Goal: Navigation & Orientation: Find specific page/section

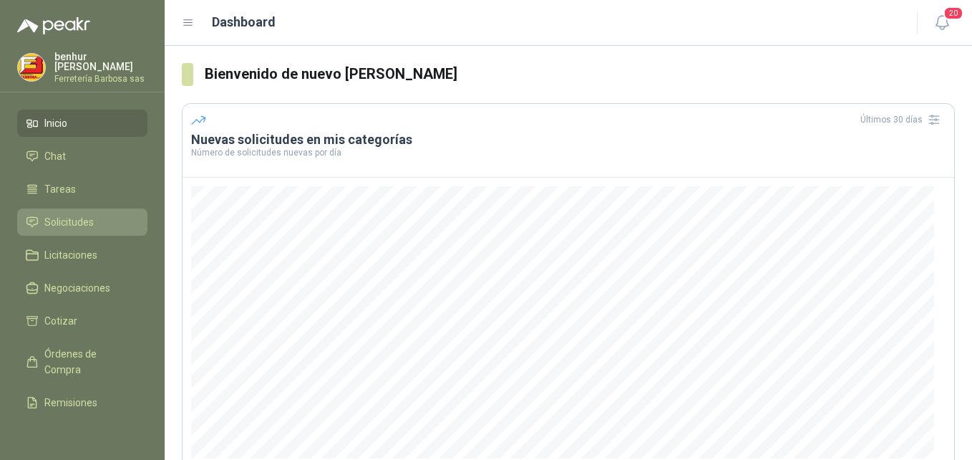
click at [78, 221] on span "Solicitudes" at bounding box center [68, 222] width 49 height 16
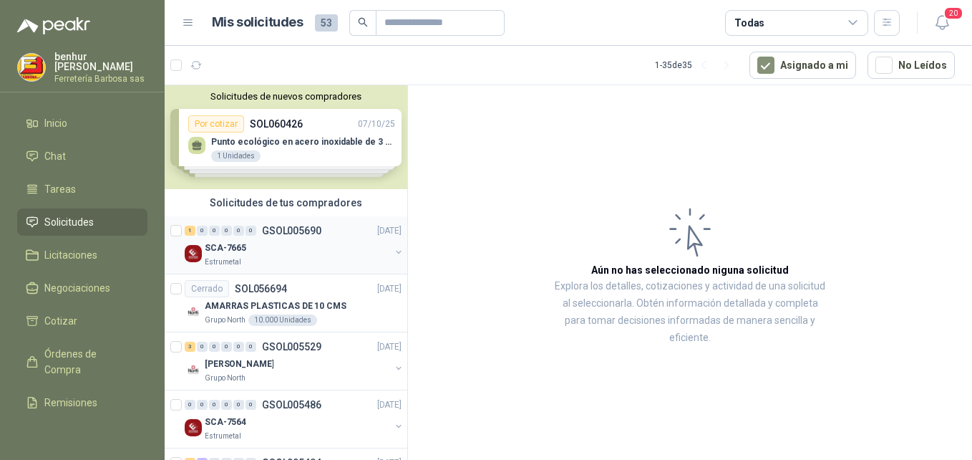
click at [292, 238] on div "1 0 0 0 0 0 GSOL005690 [DATE]" at bounding box center [295, 230] width 220 height 17
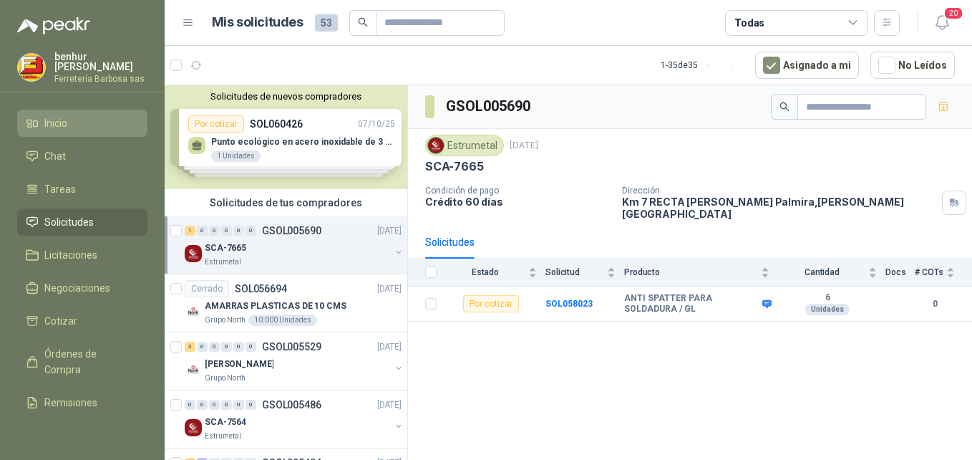
click at [54, 113] on link "Inicio" at bounding box center [82, 123] width 130 height 27
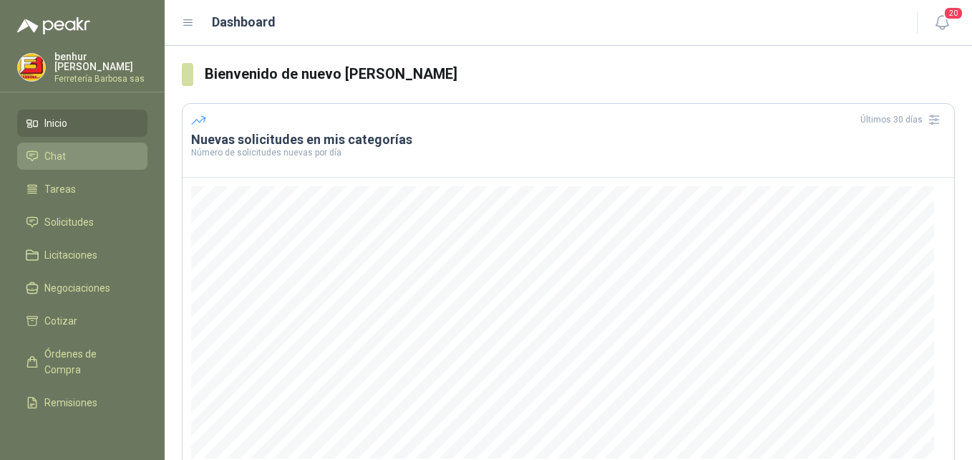
click at [62, 155] on span "Chat" at bounding box center [54, 156] width 21 height 16
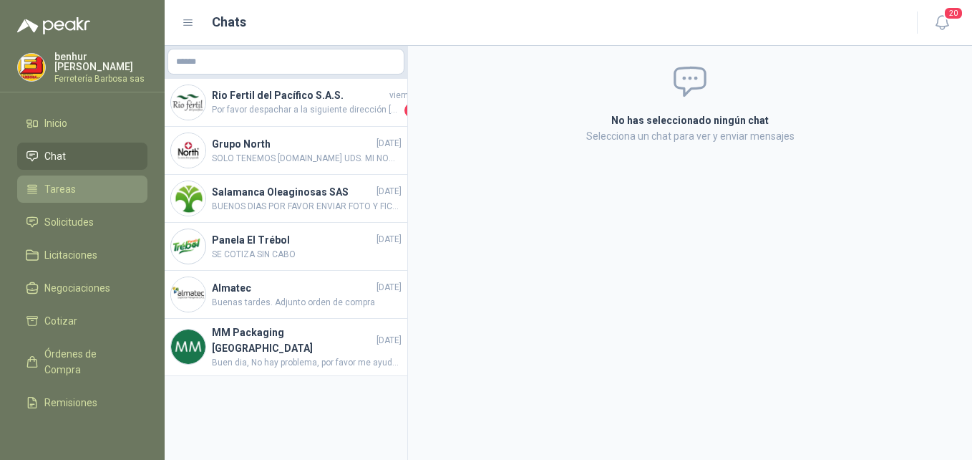
click at [79, 185] on li "Tareas" at bounding box center [82, 189] width 113 height 16
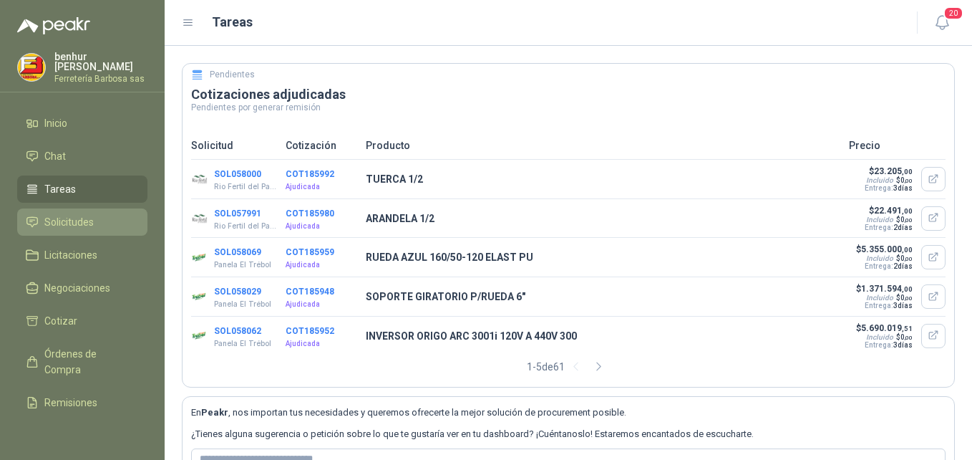
click at [92, 221] on span "Solicitudes" at bounding box center [68, 222] width 49 height 16
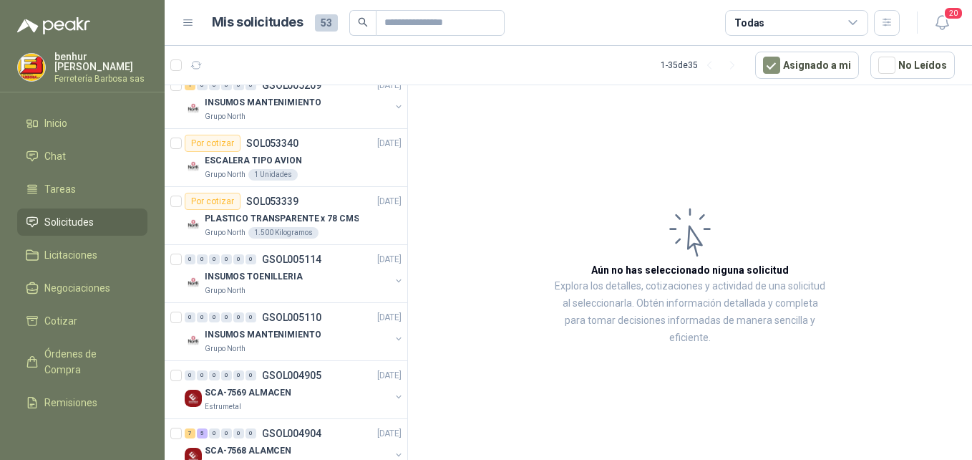
scroll to position [799, 0]
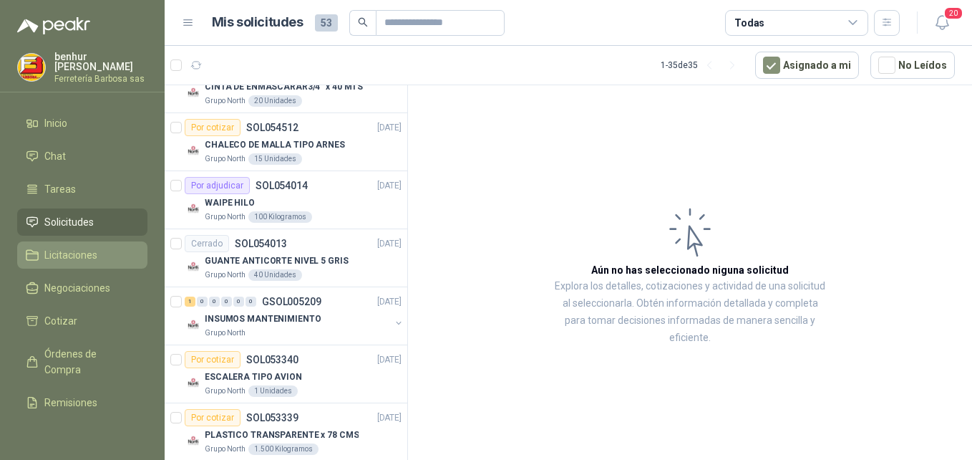
click at [74, 253] on span "Licitaciones" at bounding box center [70, 255] width 53 height 16
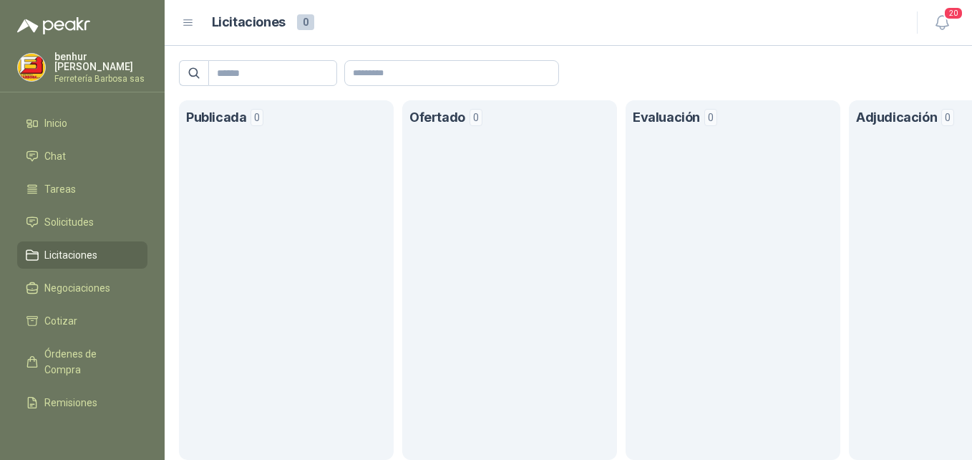
scroll to position [75, 0]
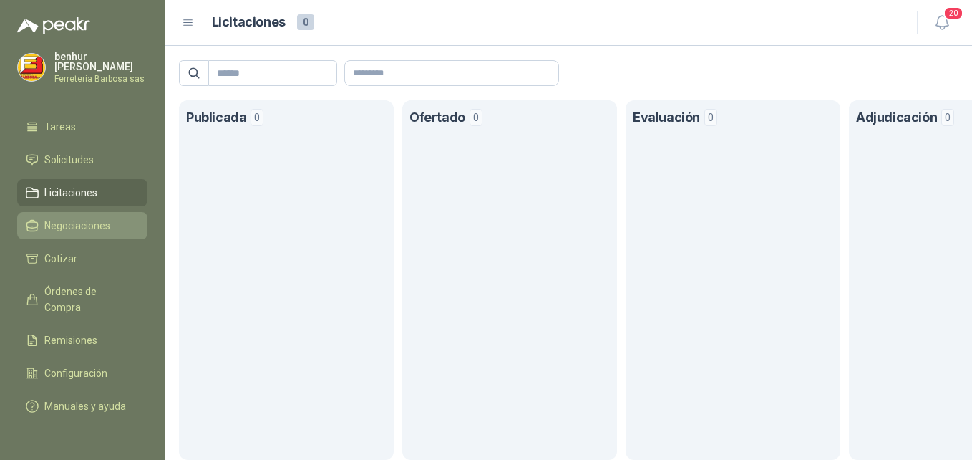
click at [86, 218] on span "Negociaciones" at bounding box center [77, 226] width 66 height 16
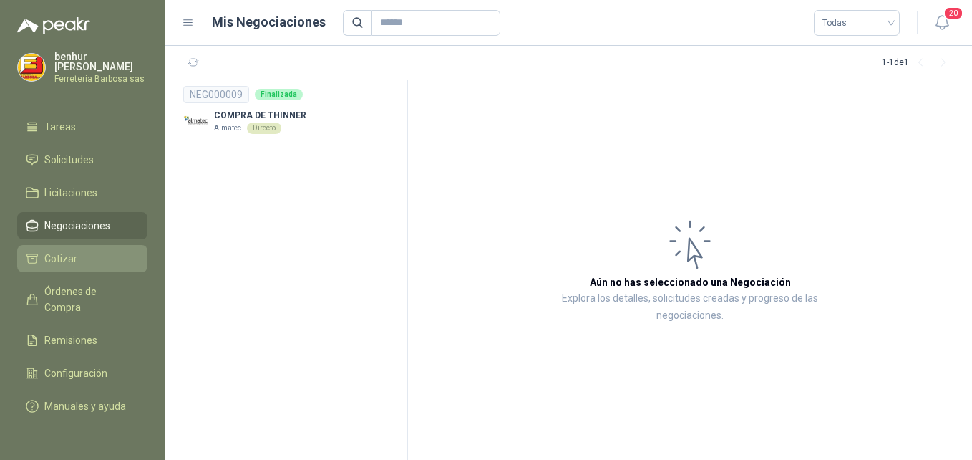
click at [84, 251] on li "Cotizar" at bounding box center [82, 259] width 113 height 16
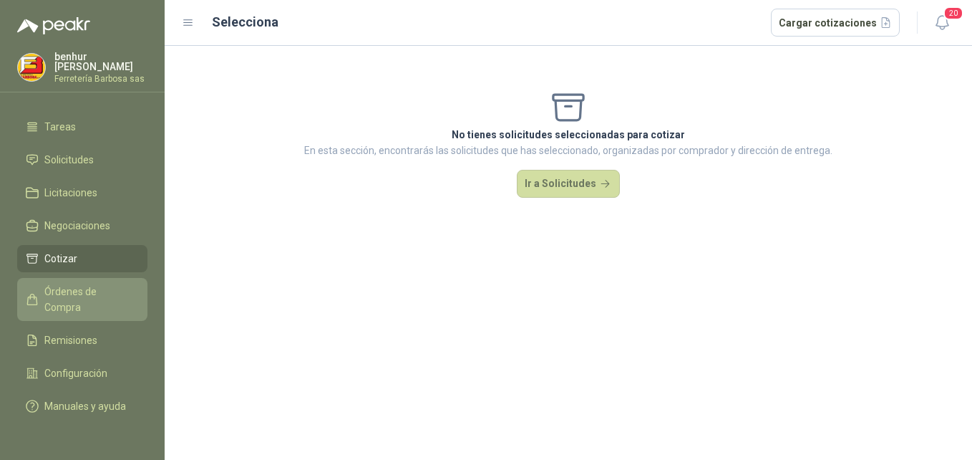
click at [85, 284] on span "Órdenes de Compra" at bounding box center [89, 300] width 90 height 32
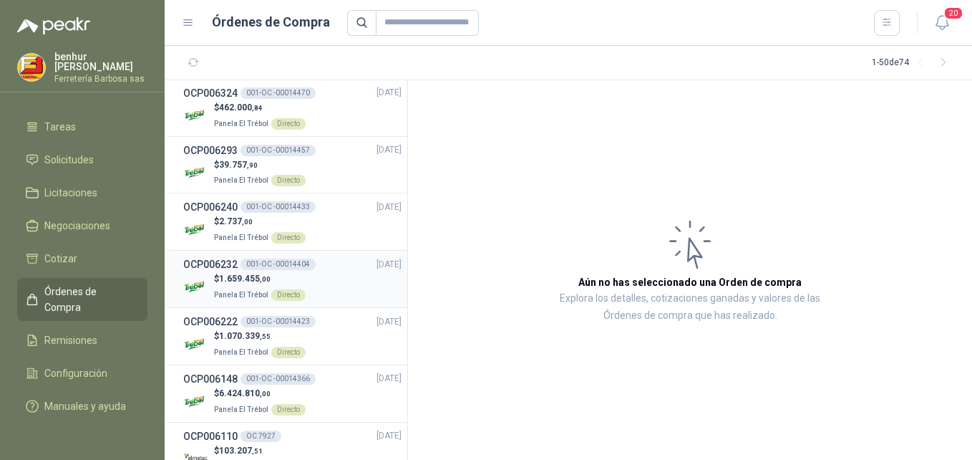
scroll to position [859, 0]
click at [54, 332] on span "Remisiones" at bounding box center [70, 340] width 53 height 16
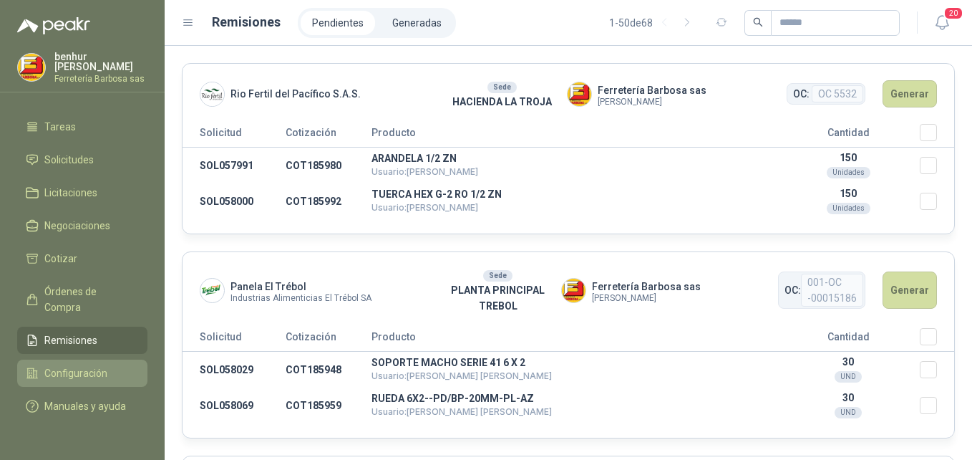
click at [59, 365] on span "Configuración" at bounding box center [75, 373] width 63 height 16
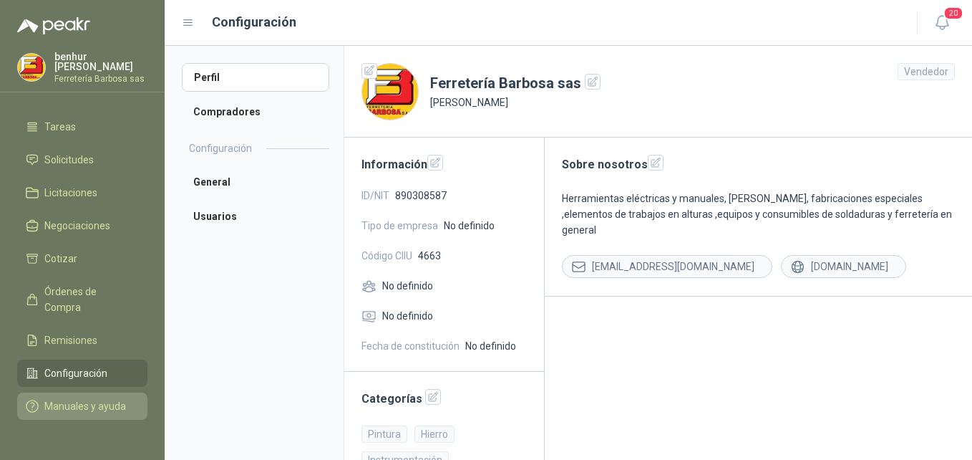
click at [79, 398] on span "Manuales y ayuda" at bounding box center [85, 406] width 82 height 16
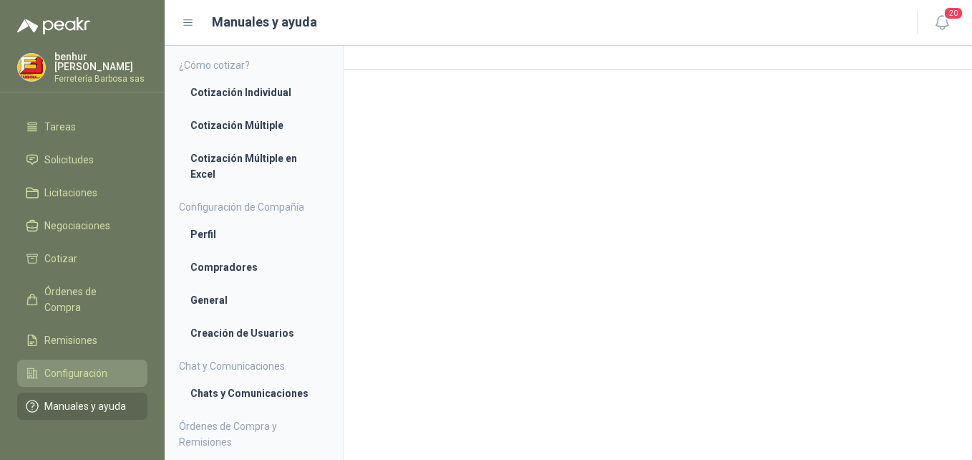
click at [86, 365] on span "Configuración" at bounding box center [75, 373] width 63 height 16
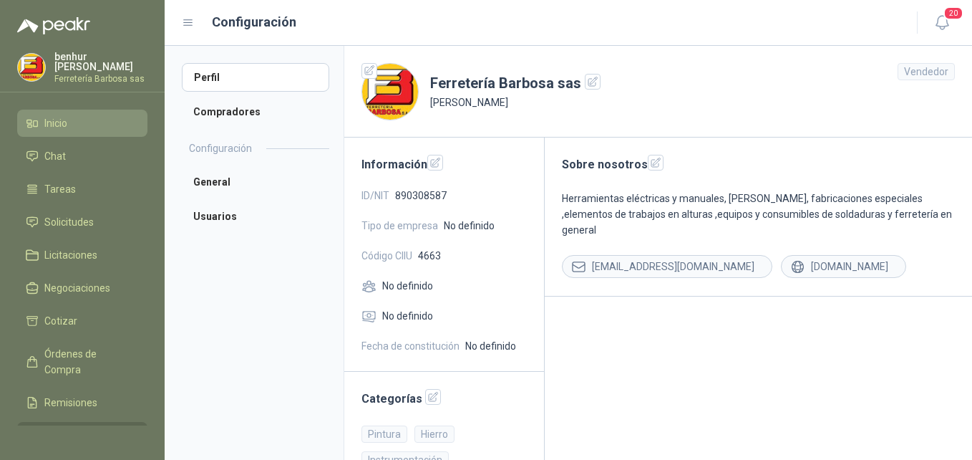
click at [61, 127] on span "Inicio" at bounding box center [55, 123] width 23 height 16
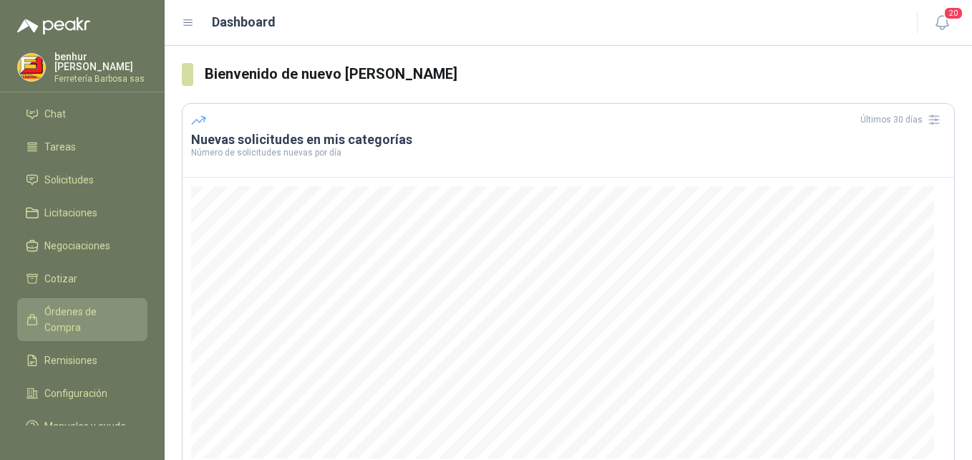
scroll to position [75, 0]
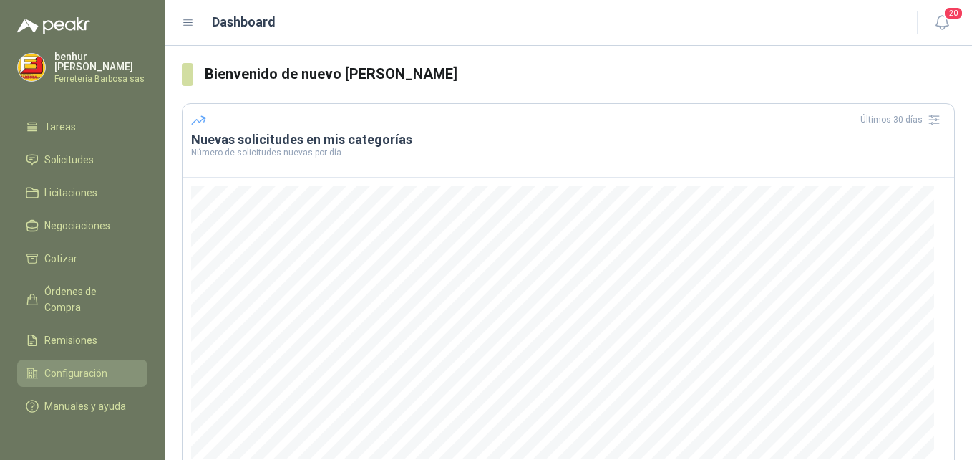
click at [74, 365] on span "Configuración" at bounding box center [75, 373] width 63 height 16
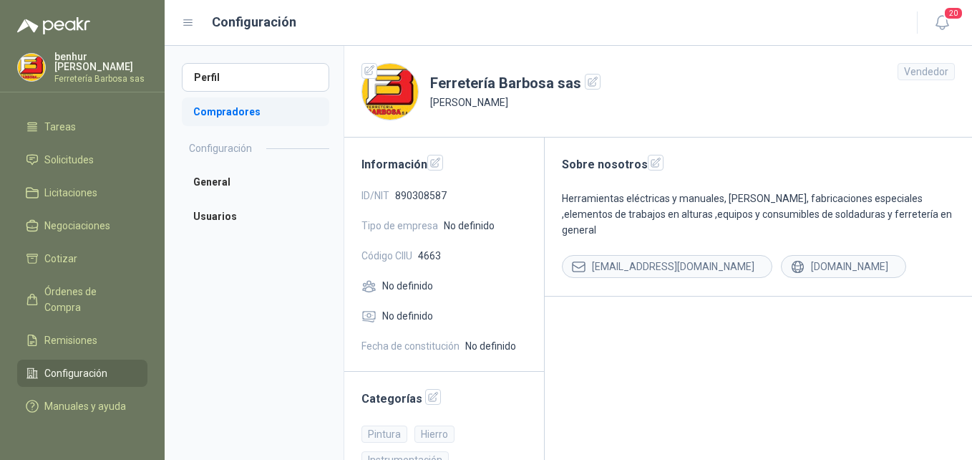
click at [229, 110] on li "Compradores" at bounding box center [255, 111] width 147 height 29
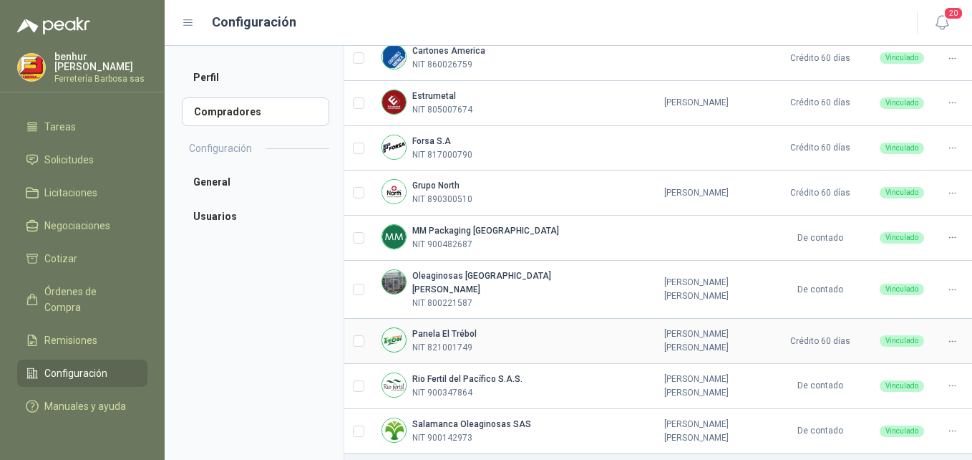
scroll to position [252, 0]
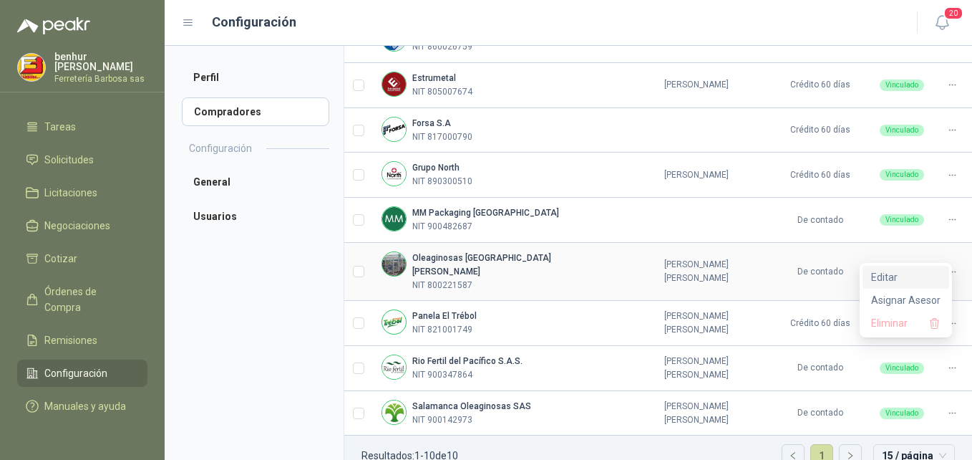
click at [892, 278] on span "Editar" at bounding box center [905, 277] width 69 height 16
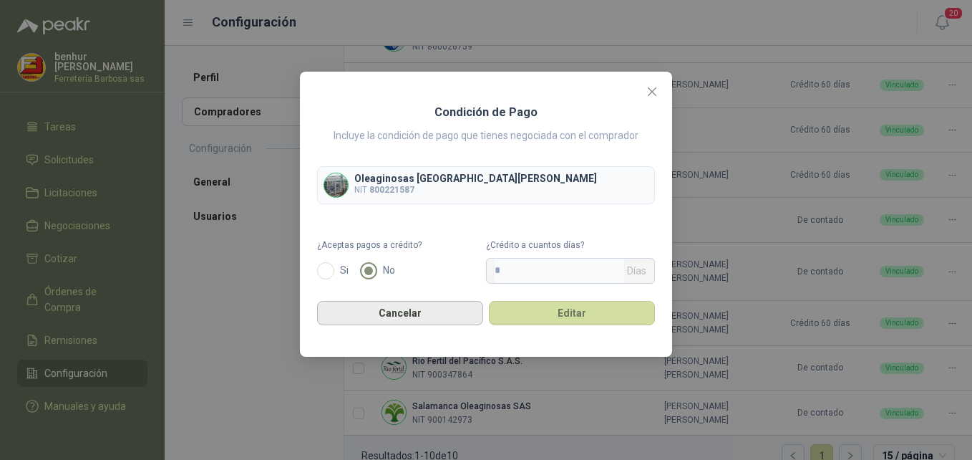
click at [427, 312] on button "Cancelar" at bounding box center [400, 313] width 166 height 24
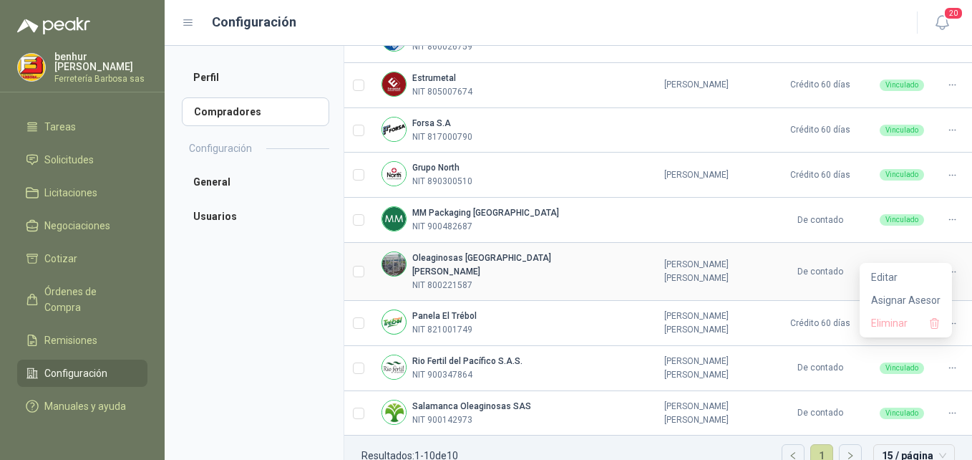
click at [947, 266] on icon at bounding box center [952, 271] width 11 height 11
click at [906, 278] on span "Editar" at bounding box center [905, 277] width 69 height 16
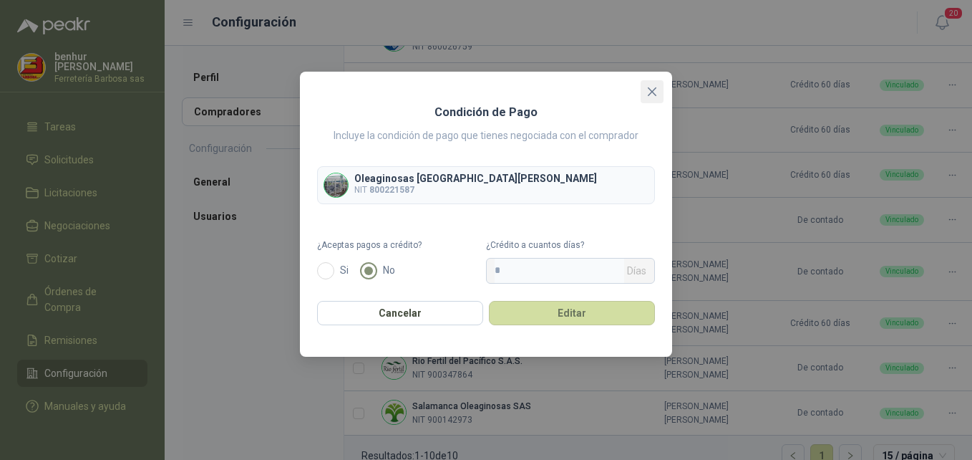
click at [654, 95] on icon "close" at bounding box center [652, 91] width 11 height 11
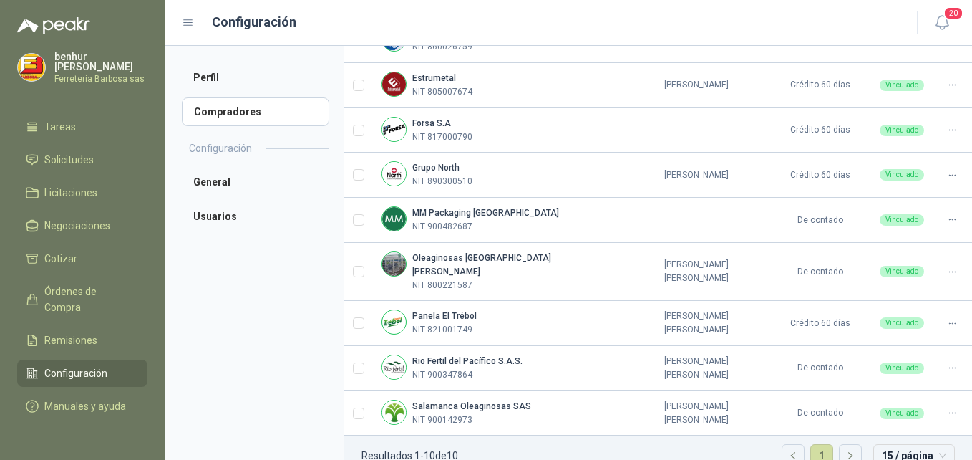
click at [218, 146] on h2 "Configuración" at bounding box center [220, 148] width 63 height 16
click at [222, 184] on li "General" at bounding box center [255, 182] width 147 height 29
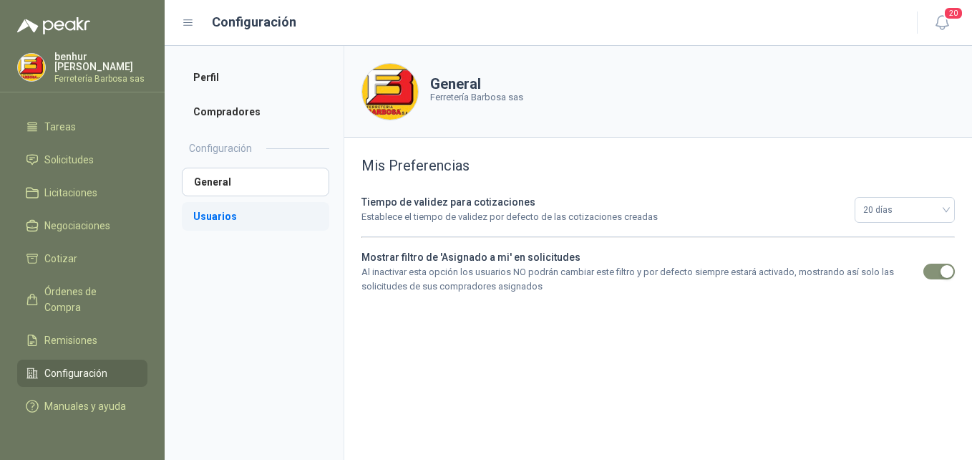
click at [220, 214] on li "Usuarios" at bounding box center [255, 216] width 147 height 29
